Goal: Task Accomplishment & Management: Use online tool/utility

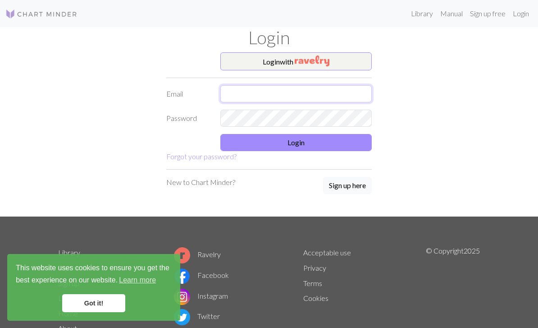
type input "[EMAIL_ADDRESS][DOMAIN_NAME]"
click at [362, 140] on button "Login" at bounding box center [297, 142] width 152 height 17
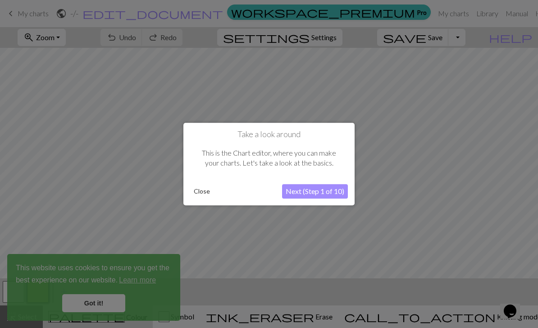
click at [497, 123] on div at bounding box center [269, 164] width 538 height 328
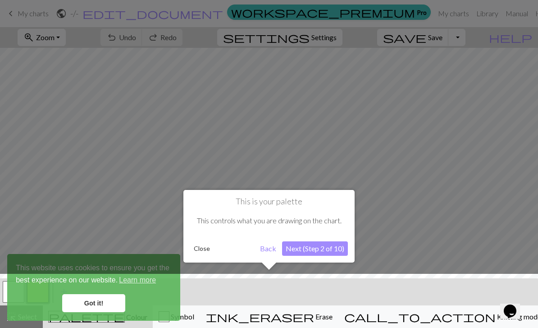
click at [23, 6] on div at bounding box center [269, 164] width 538 height 328
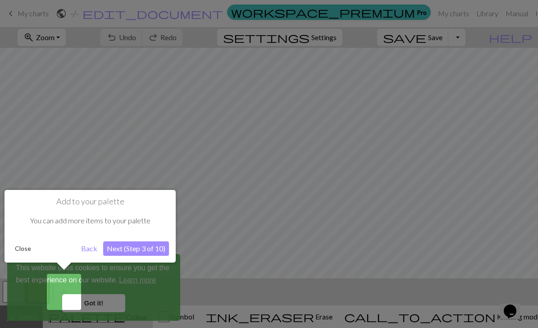
click at [26, 252] on button "Close" at bounding box center [22, 249] width 23 height 14
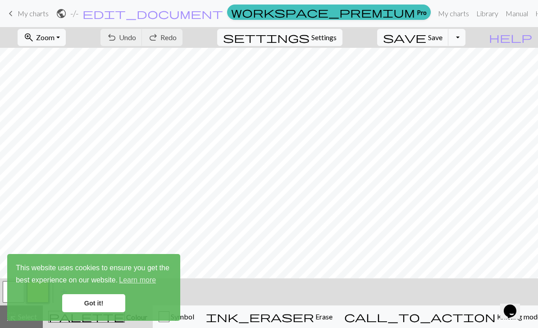
click at [15, 13] on span "keyboard_arrow_left" at bounding box center [10, 13] width 11 height 13
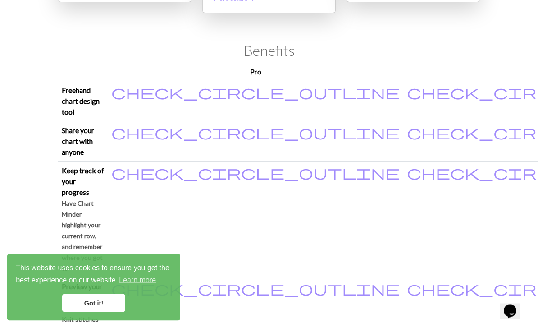
scroll to position [229, 0]
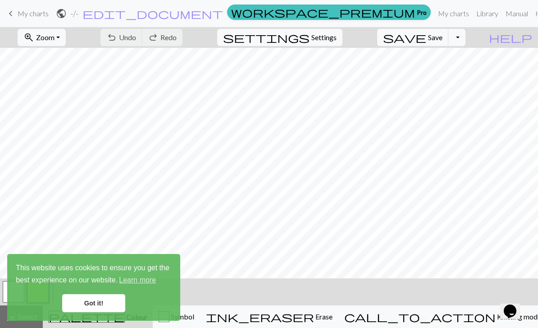
click at [17, 13] on link "keyboard_arrow_left My charts" at bounding box center [26, 13] width 43 height 15
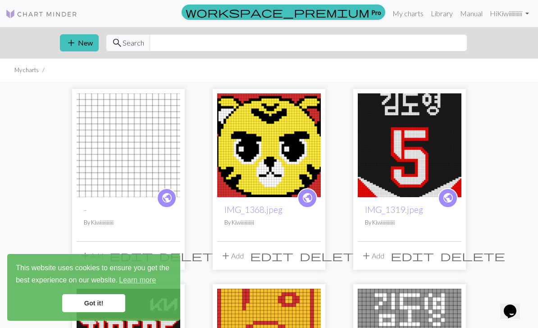
click at [267, 159] on img at bounding box center [269, 145] width 104 height 104
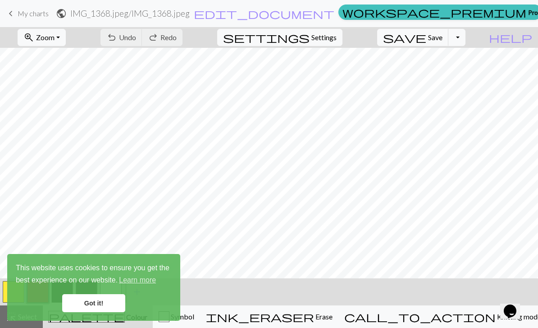
click at [337, 34] on span "Settings" at bounding box center [324, 37] width 25 height 11
select select "aran"
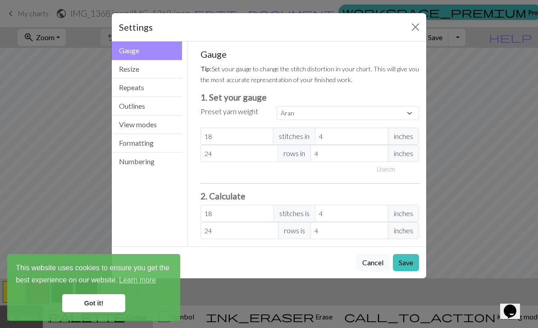
click at [428, 23] on div "Settings Gauge Gauge Resize Repeats Outlines View modes Formatting Numbering Ga…" at bounding box center [269, 164] width 538 height 328
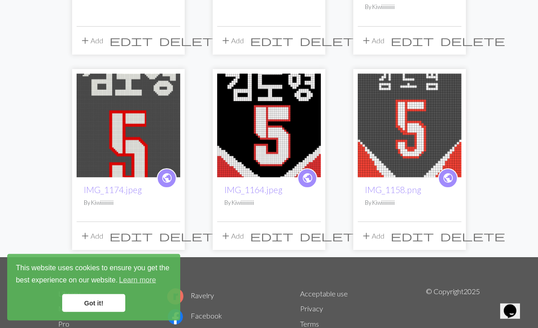
scroll to position [461, 0]
